Goal: Communication & Community: Answer question/provide support

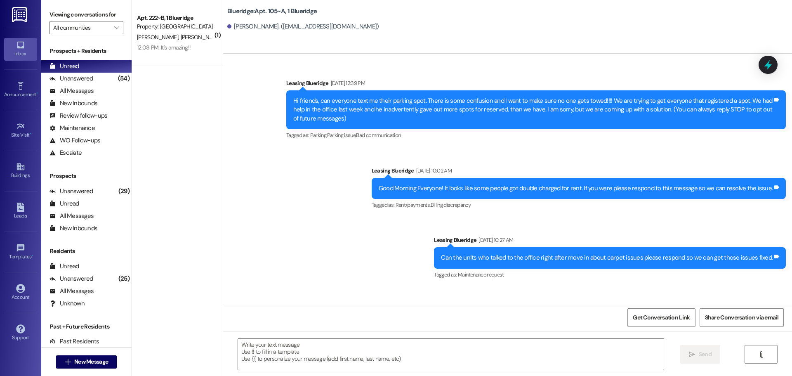
scroll to position [29720, 0]
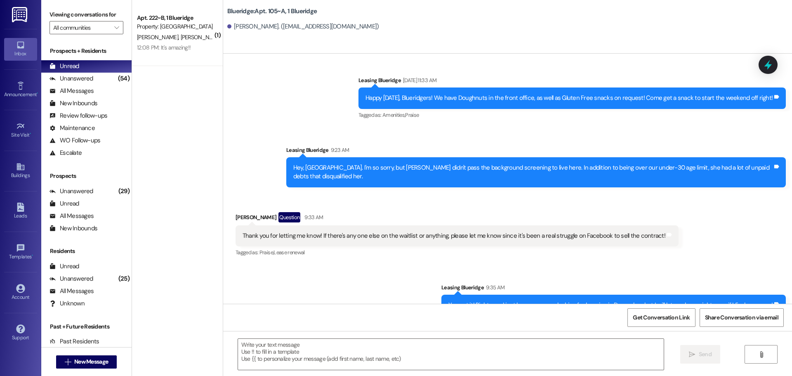
click at [316, 264] on div "Sent via SMS Leasing Blueridge 9:35 AM You got it! Right now I just have someon…" at bounding box center [507, 292] width 569 height 57
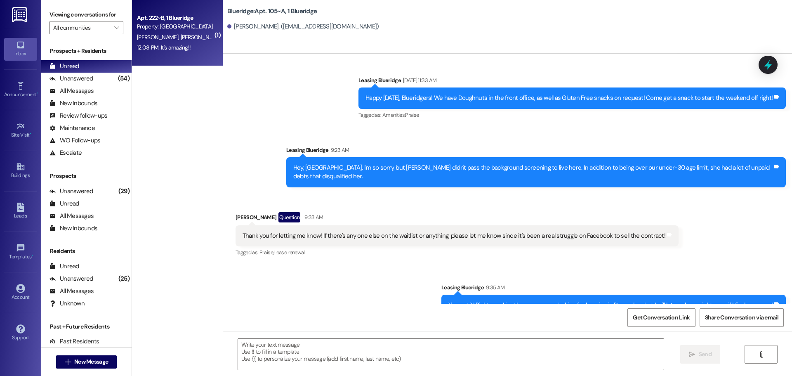
click at [154, 44] on div "12:08 PM: It's amazing!! 12:08 PM: It's amazing!!" at bounding box center [164, 47] width 54 height 7
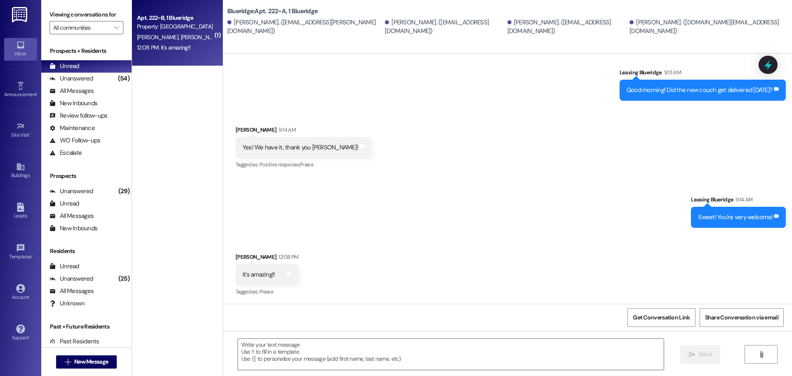
scroll to position [368, 0]
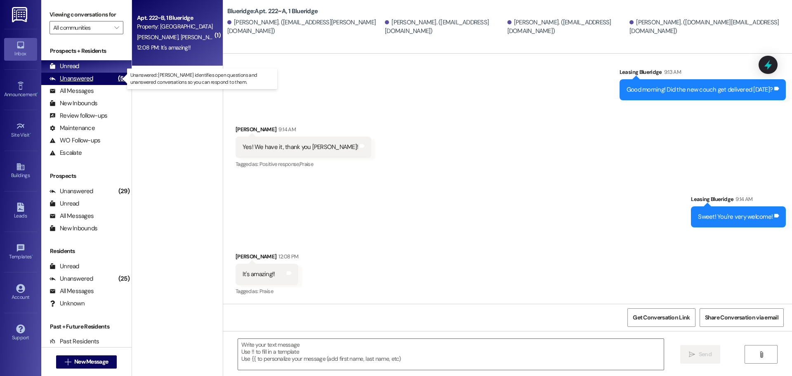
click at [65, 77] on div "Unanswered" at bounding box center [71, 78] width 44 height 9
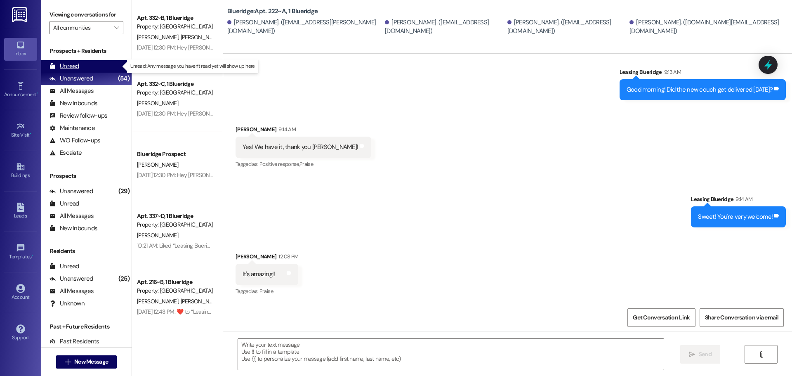
click at [78, 68] on div "Unread" at bounding box center [64, 66] width 30 height 9
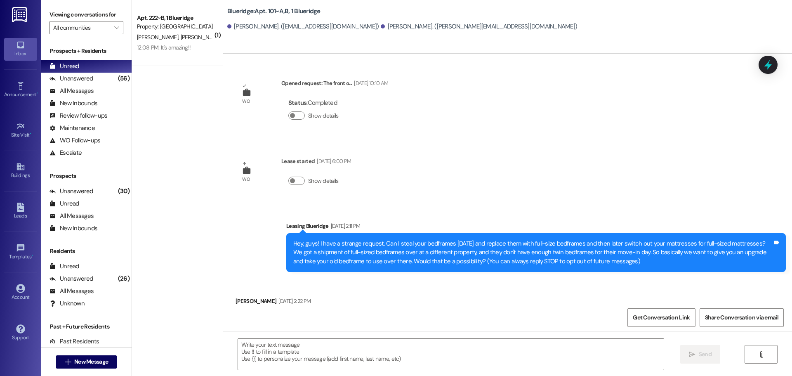
scroll to position [780, 0]
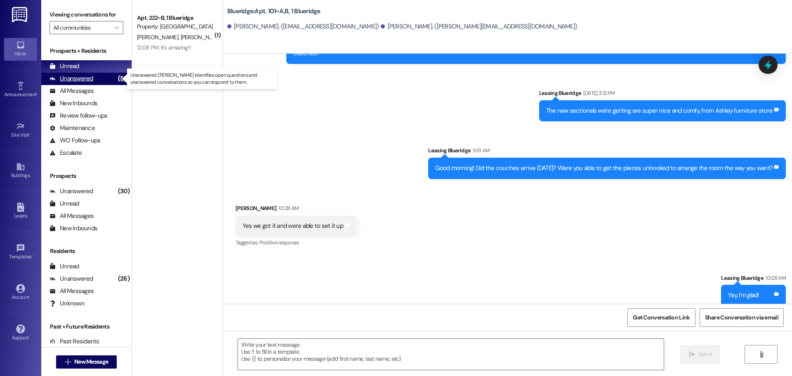
click at [102, 81] on div "Unanswered (56)" at bounding box center [86, 79] width 90 height 12
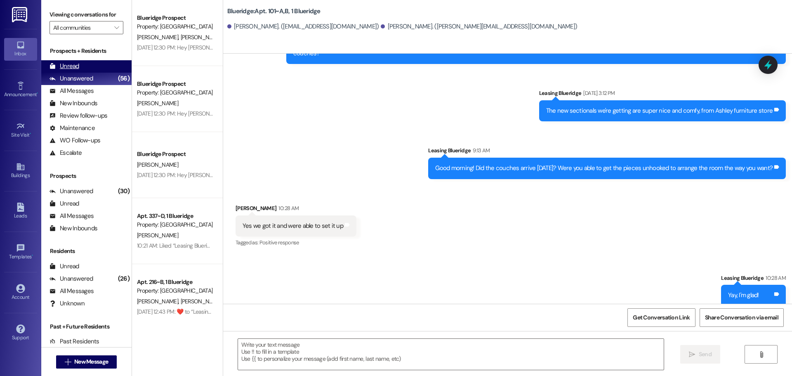
click at [102, 63] on div "Unread (0)" at bounding box center [86, 66] width 90 height 12
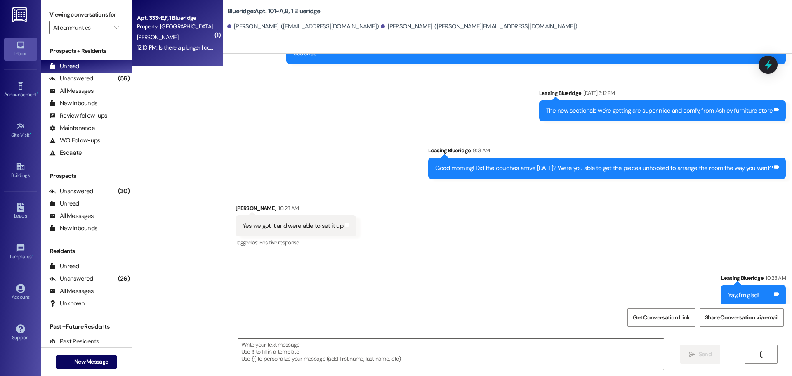
click at [185, 38] on div "[PERSON_NAME]" at bounding box center [175, 37] width 78 height 10
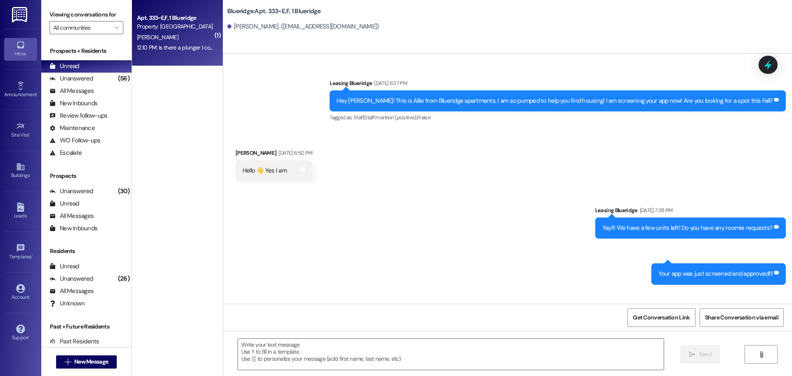
scroll to position [33032, 0]
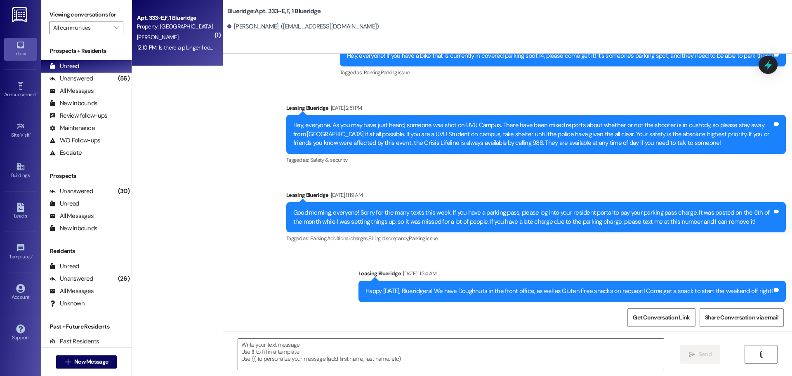
click at [462, 338] on div at bounding box center [451, 354] width 426 height 32
click at [437, 313] on div "Get Conversation Link Share Conversation via email" at bounding box center [507, 316] width 569 height 27
click at [445, 341] on textarea at bounding box center [451, 354] width 426 height 31
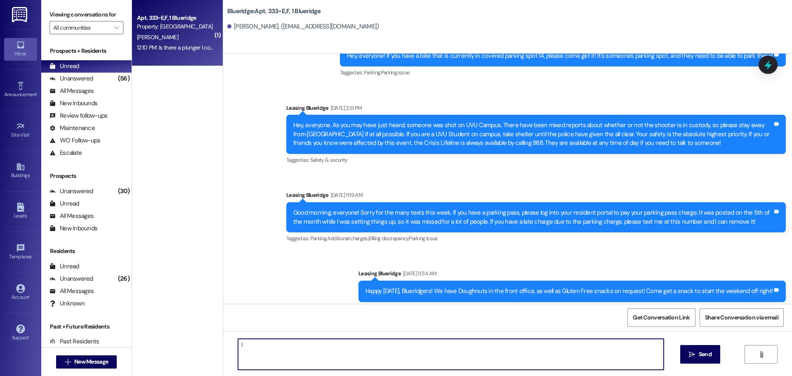
type textarea "I"
type textarea "We don't, I'm sorry!"
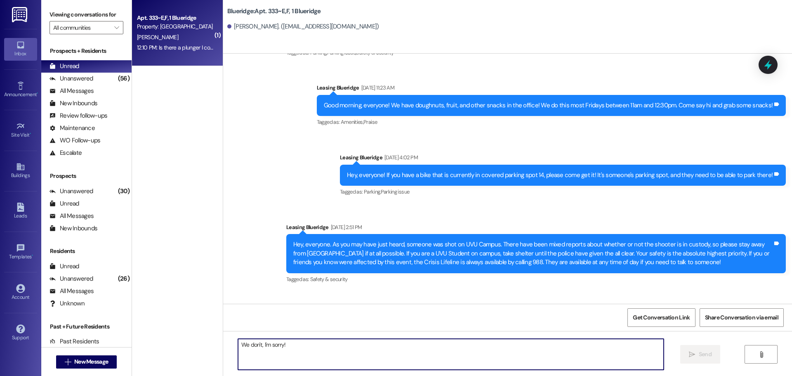
scroll to position [33089, 0]
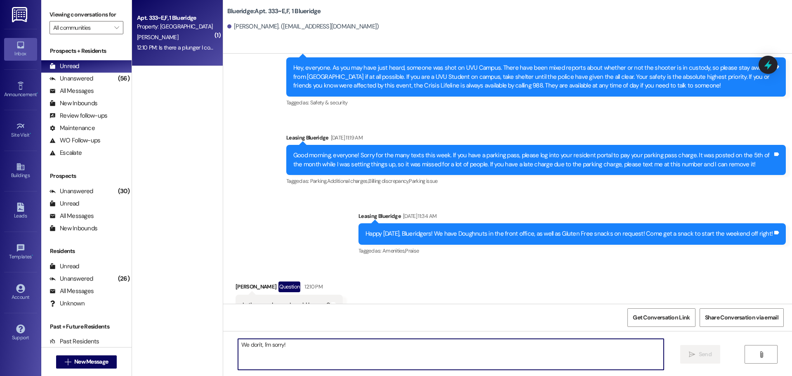
drag, startPoint x: 529, startPoint y: 341, endPoint x: 528, endPoint y: 336, distance: 4.1
click at [529, 339] on textarea "We don't, I'm sorry!" at bounding box center [451, 354] width 426 height 31
type textarea "Maybe a neighbor will have one?"
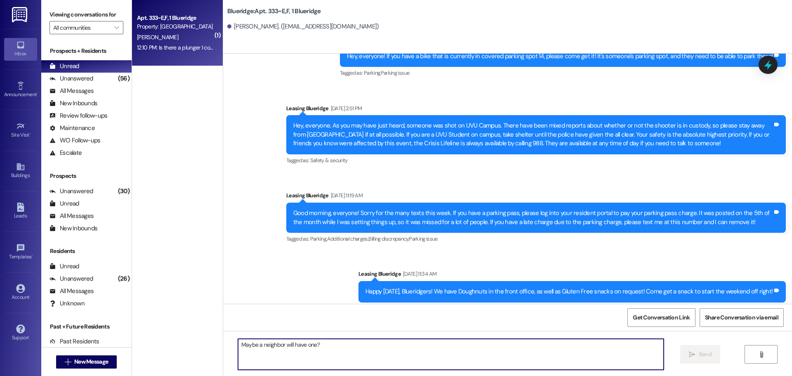
scroll to position [33146, 0]
